Goal: Transaction & Acquisition: Purchase product/service

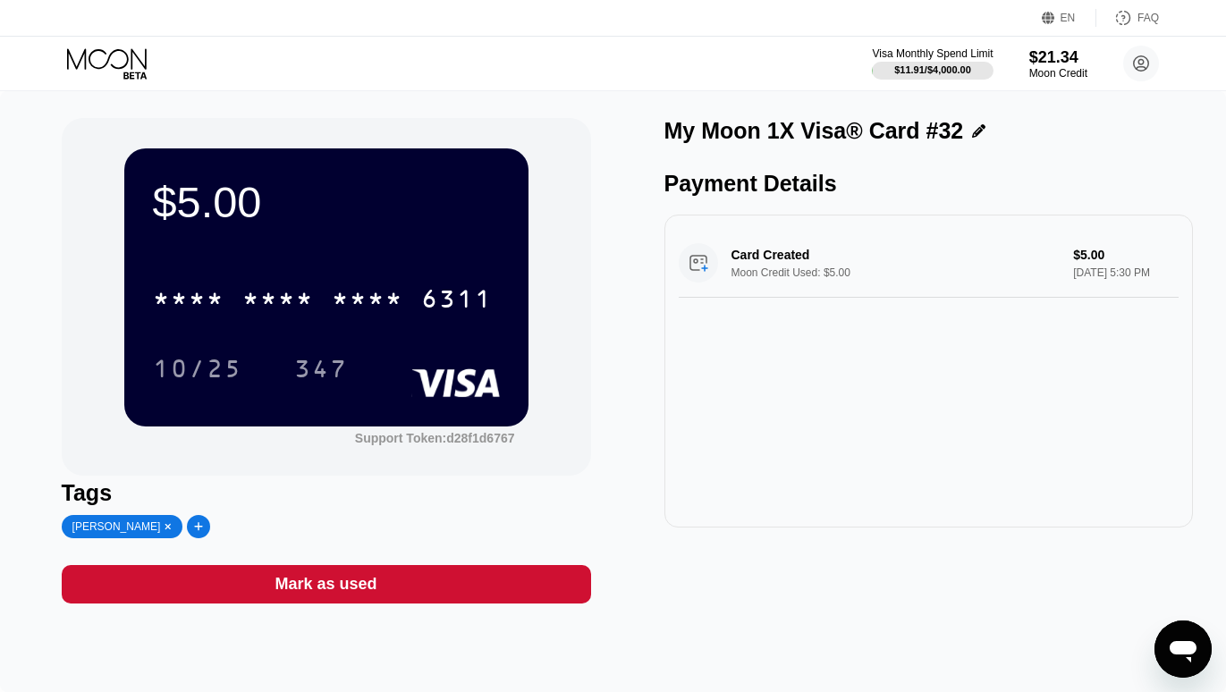
click at [38, 444] on div "$5.00 * * * * * * * * * * * * 6311 10/25 347 Support Token: d28f1d6767 Tags [PE…" at bounding box center [613, 391] width 1226 height 601
click at [102, 67] on icon at bounding box center [107, 58] width 80 height 21
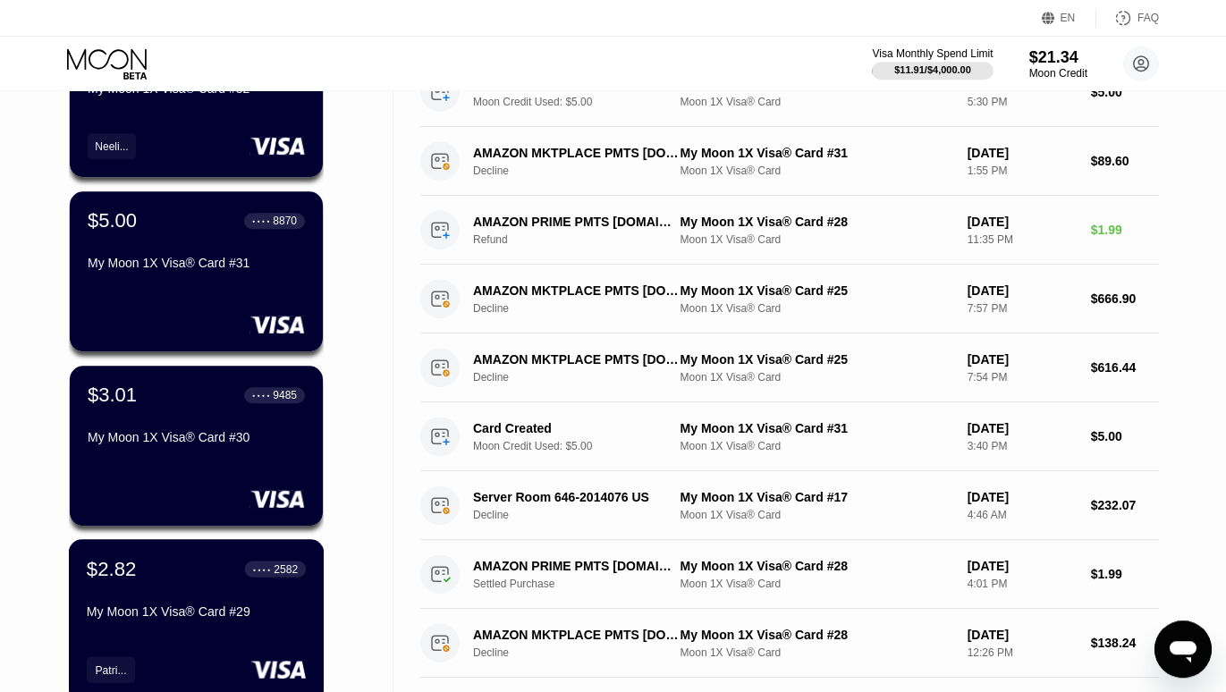
scroll to position [182, 0]
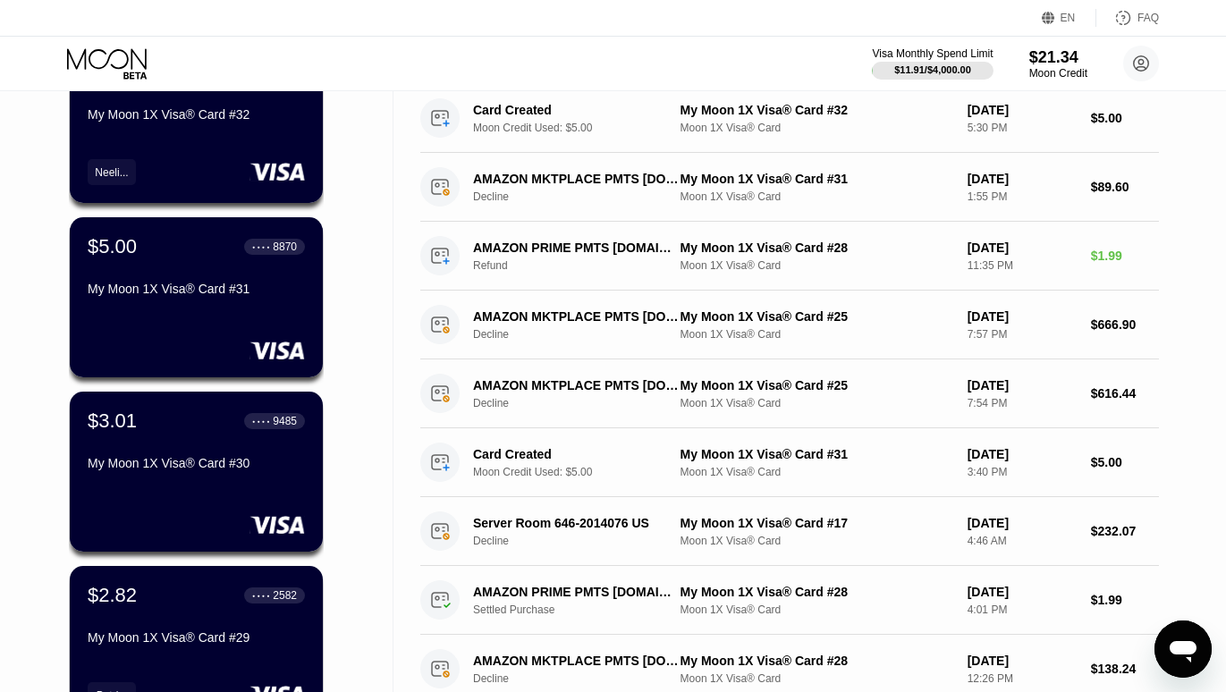
click at [17, 265] on div "Cards New Card Active $5.00 ● ● ● ● 6311 My Moon 1X Visa® Card #32 Neeli... $5.…" at bounding box center [196, 453] width 393 height 1088
click at [121, 57] on icon at bounding box center [108, 63] width 83 height 31
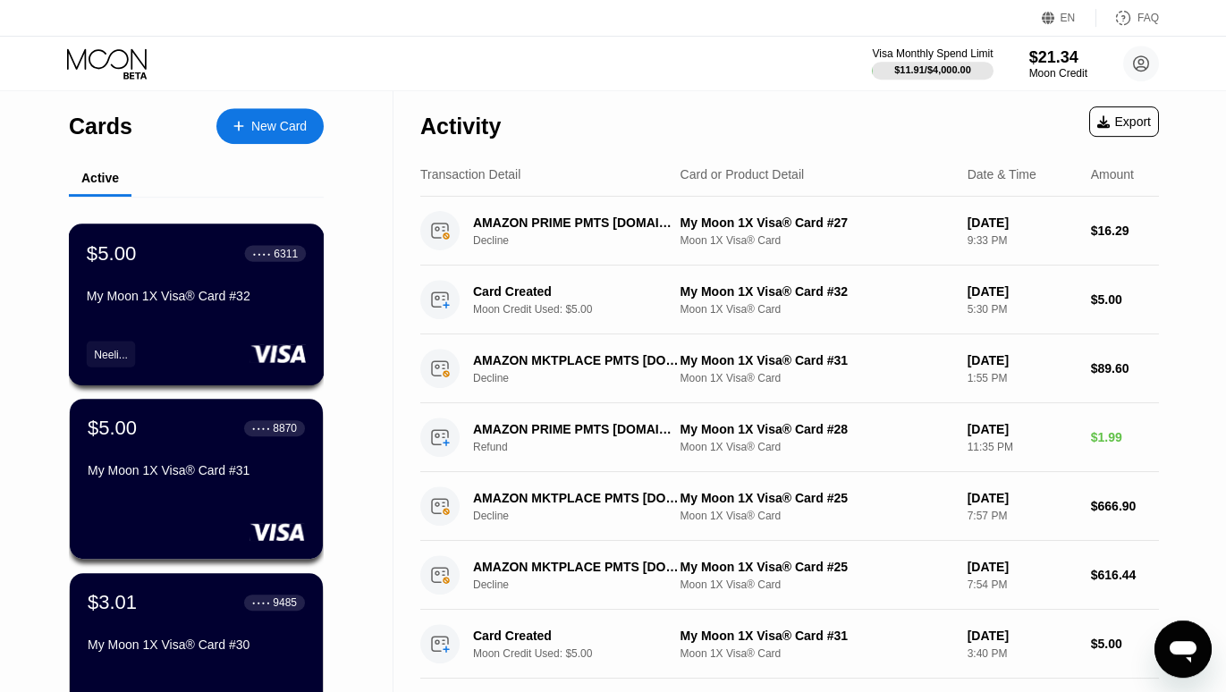
scroll to position [0, 0]
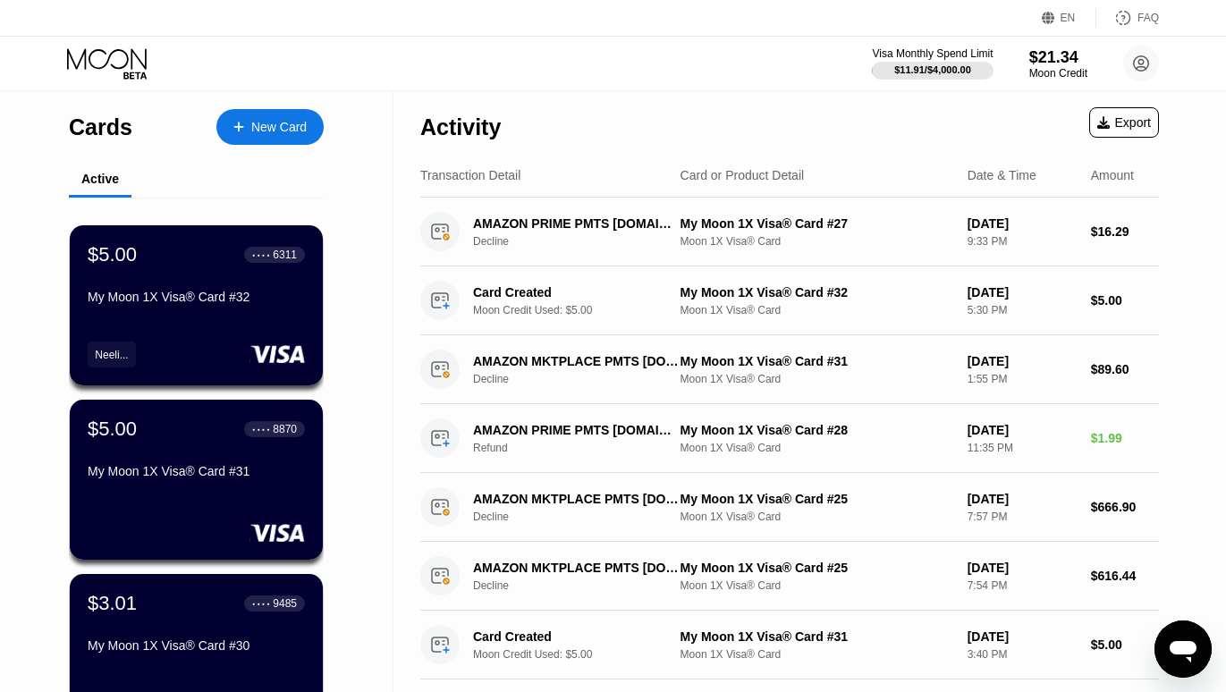
click at [105, 66] on icon at bounding box center [108, 63] width 83 height 31
click at [266, 126] on div "New Card" at bounding box center [278, 127] width 55 height 15
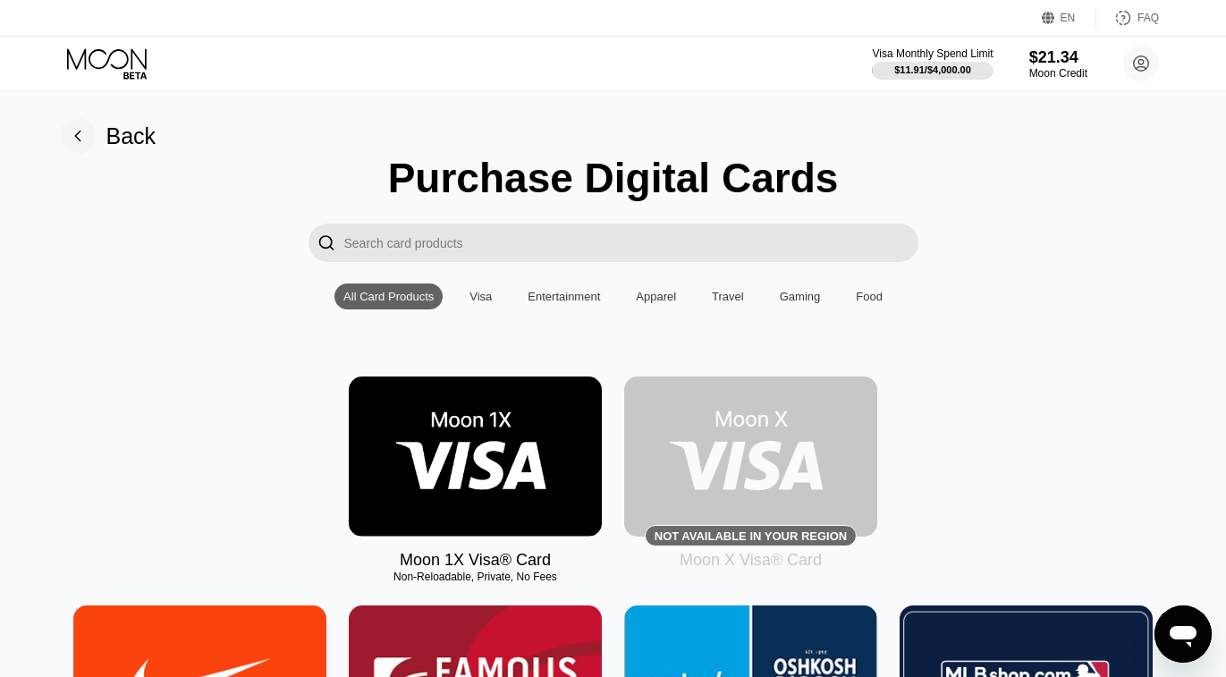
click at [386, 486] on img at bounding box center [475, 456] width 253 height 160
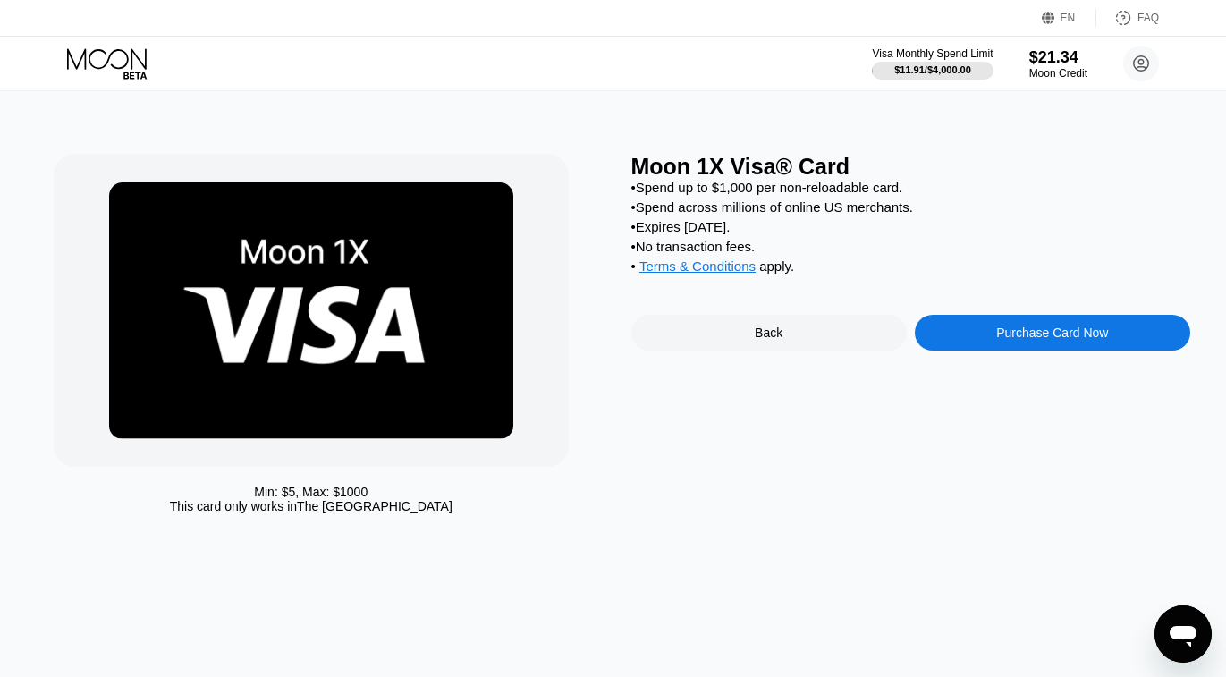
click at [1048, 340] on div "Purchase Card Now" at bounding box center [1052, 332] width 112 height 14
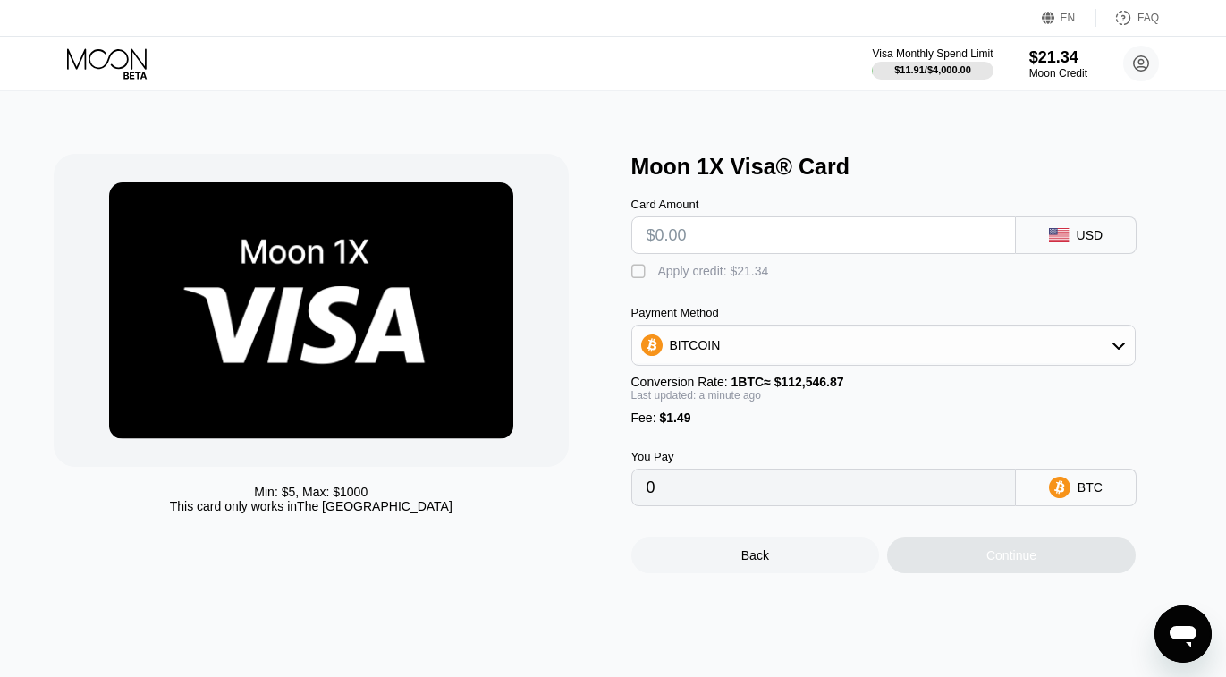
click at [804, 231] on input "text" at bounding box center [823, 235] width 354 height 36
type input "$5"
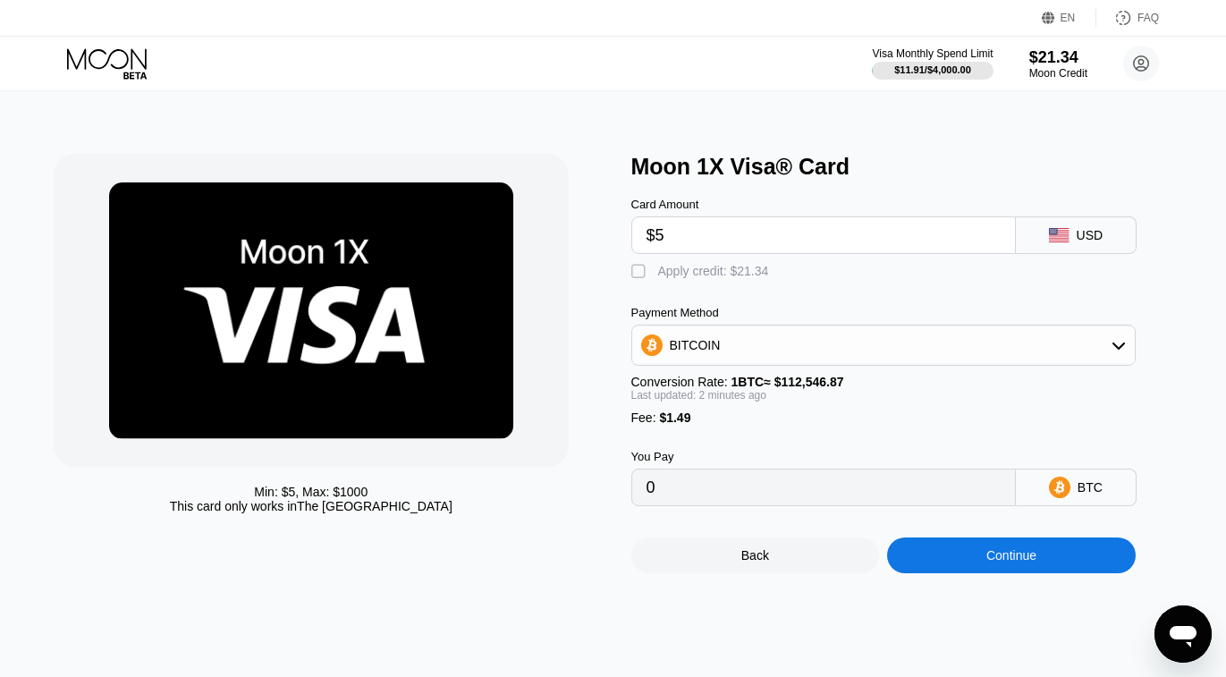
type input "0.00005767"
type input "$5"
click at [656, 277] on div " Apply credit: $6.49" at bounding box center [700, 272] width 139 height 18
type input "0"
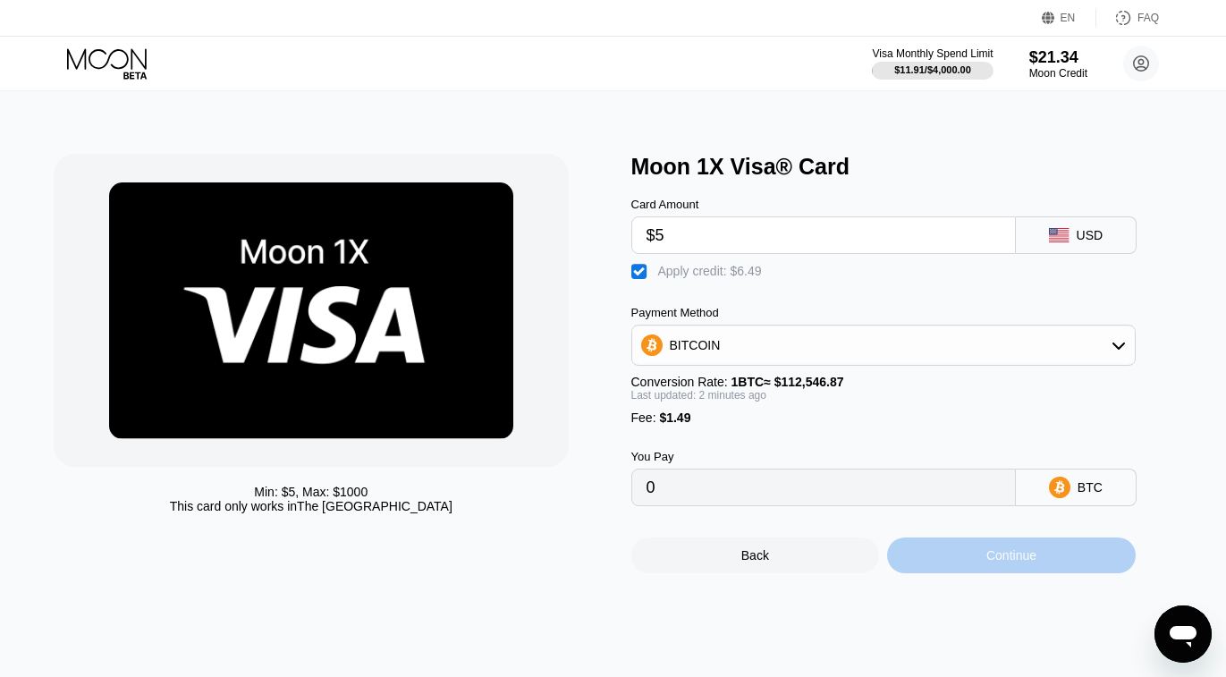
click at [1003, 562] on div "Continue" at bounding box center [1011, 555] width 50 height 14
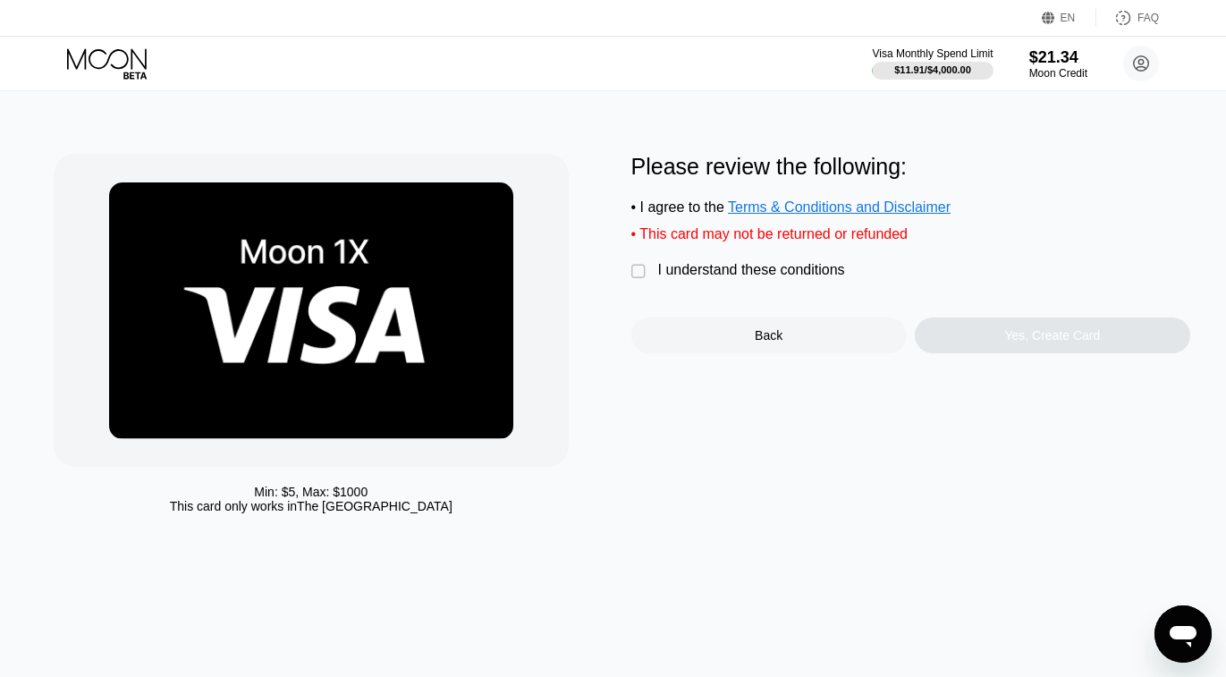
click at [641, 279] on div "" at bounding box center [640, 272] width 18 height 18
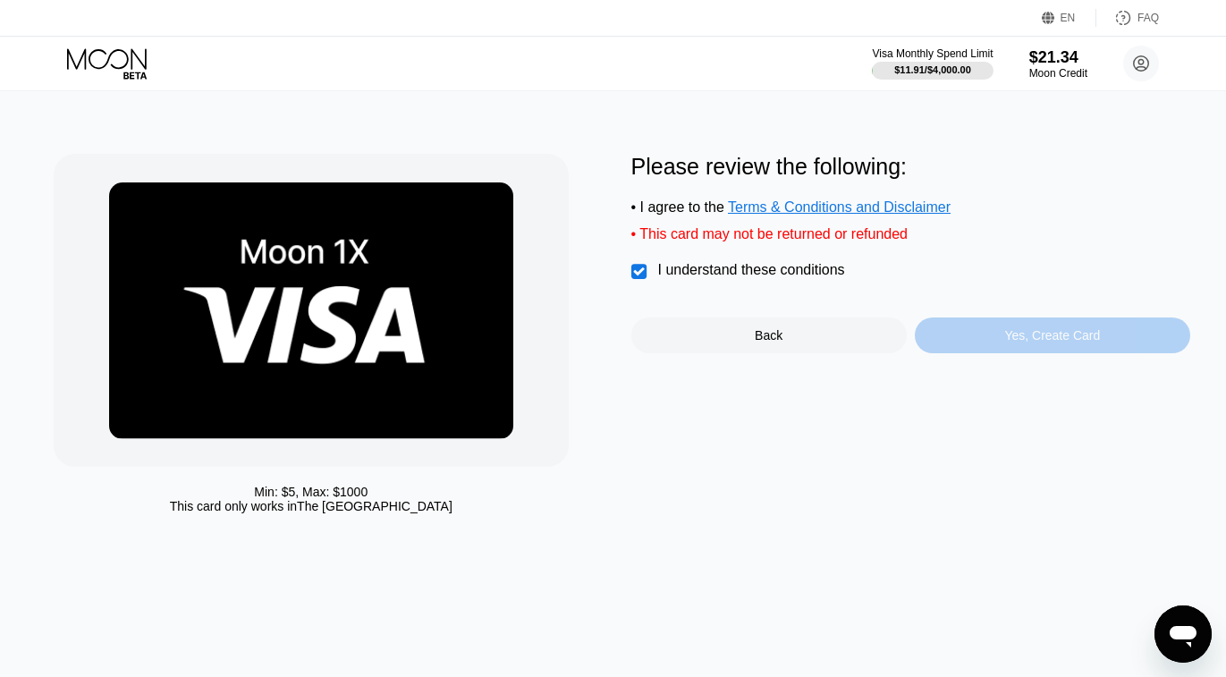
click at [1024, 342] on div "Yes, Create Card" at bounding box center [1052, 335] width 96 height 14
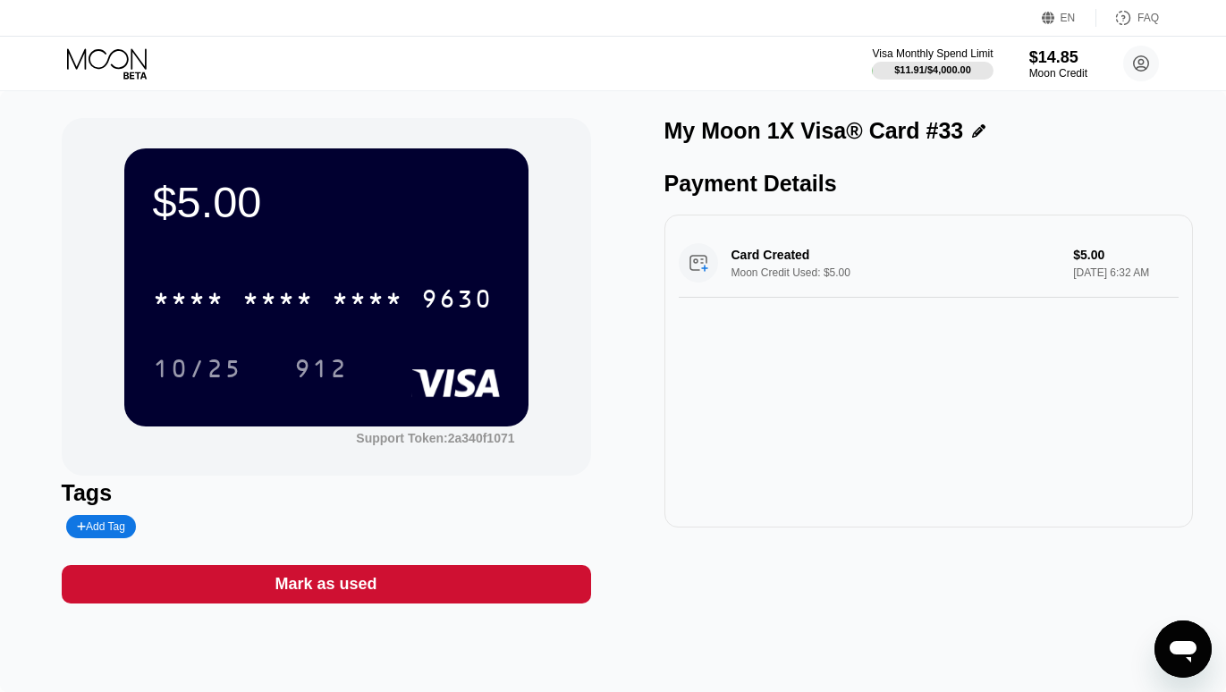
click at [89, 533] on div "Add Tag" at bounding box center [101, 526] width 48 height 13
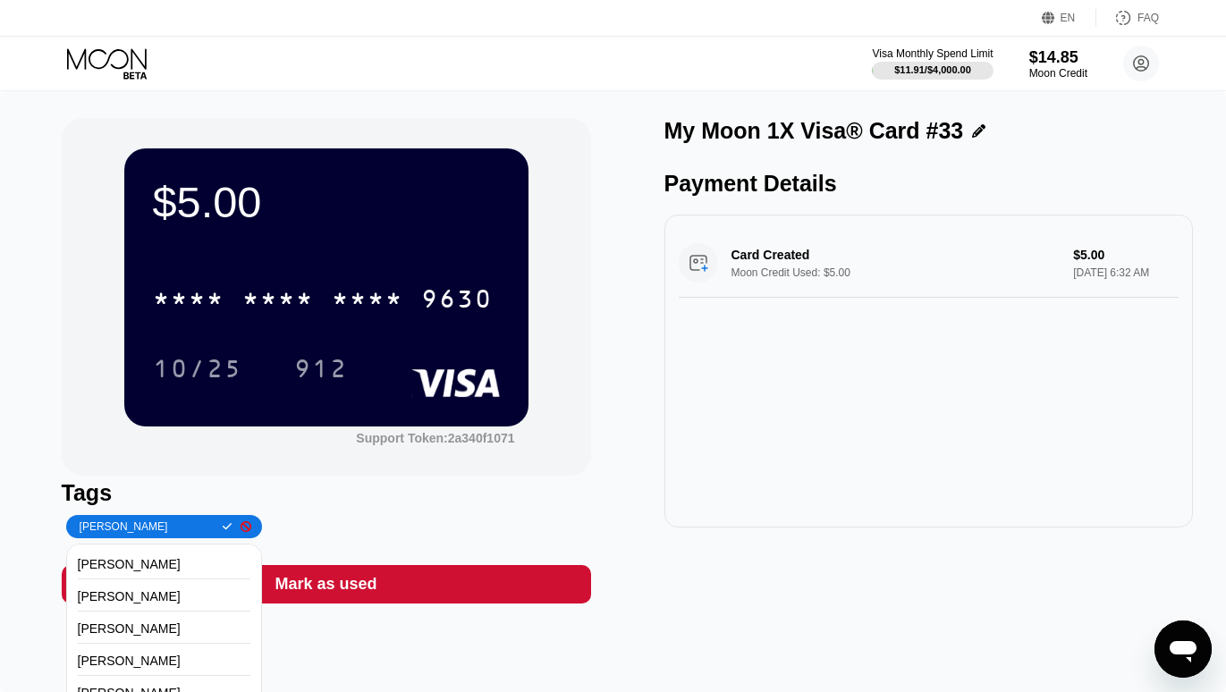
type input "[PERSON_NAME]"
click at [223, 530] on icon at bounding box center [228, 526] width 10 height 7
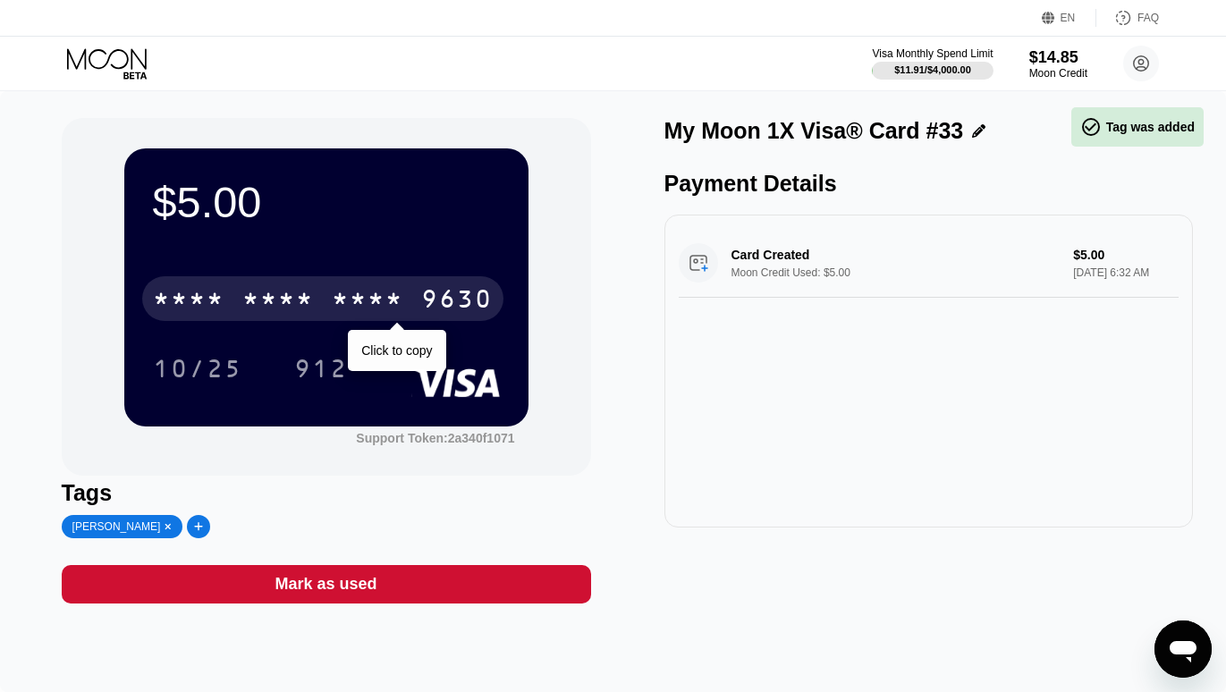
click at [337, 305] on div "* * * *" at bounding box center [368, 301] width 72 height 29
